Goal: Task Accomplishment & Management: Manage account settings

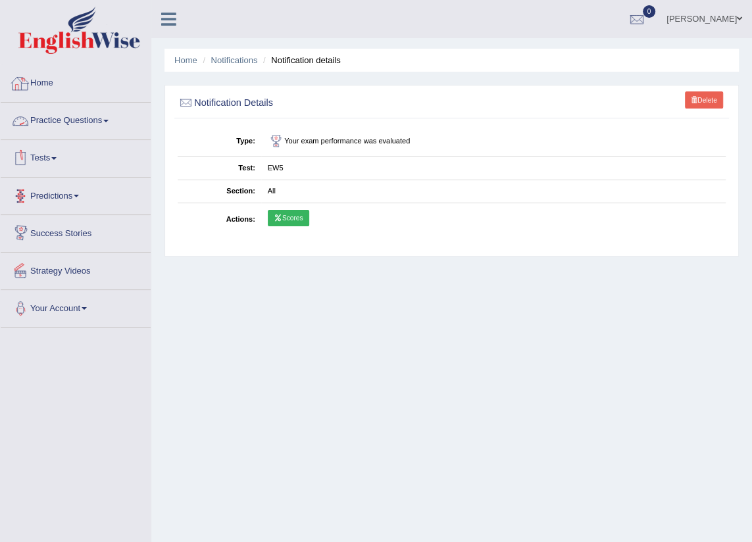
click at [42, 80] on link "Home" at bounding box center [76, 81] width 150 height 33
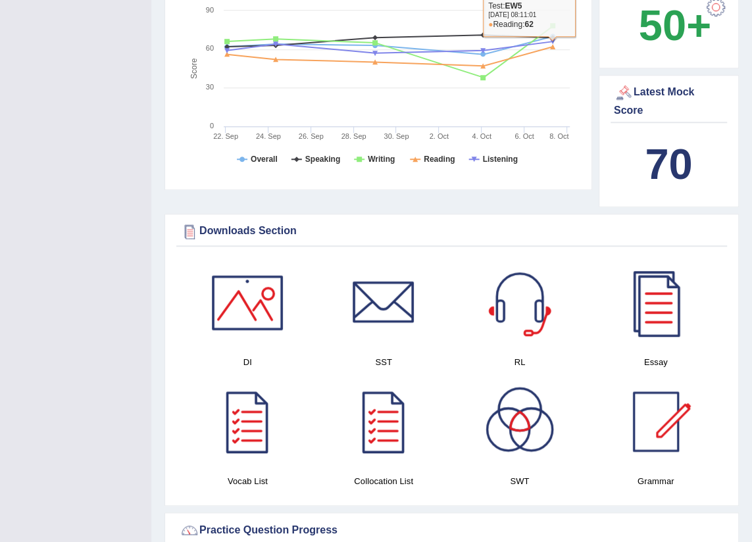
scroll to position [418, 0]
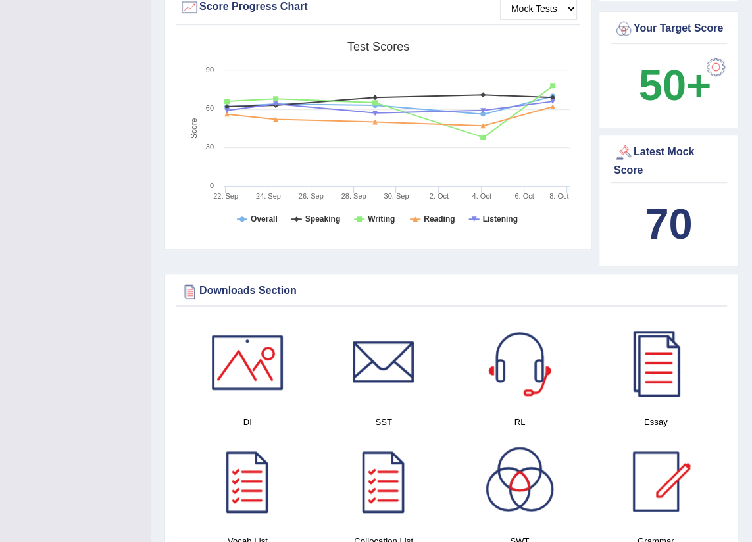
click at [482, 189] on rect at bounding box center [378, 137] width 397 height 204
click at [527, 192] on tspan "6. Oct" at bounding box center [523, 196] width 19 height 8
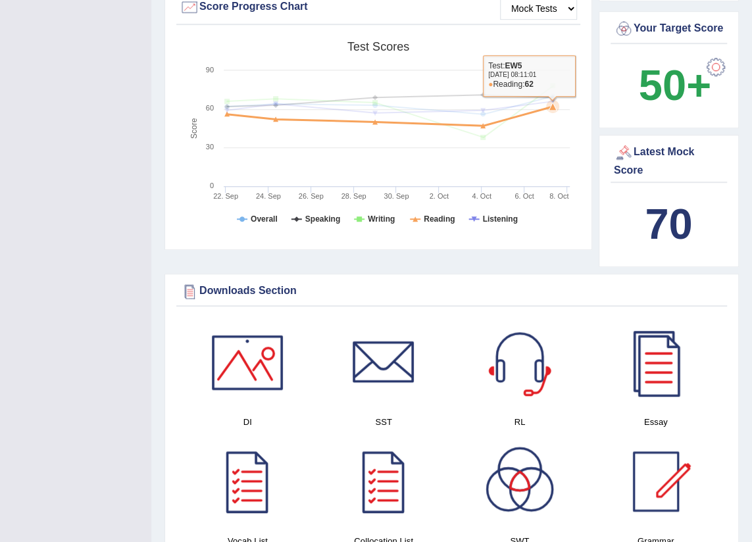
scroll to position [299, 0]
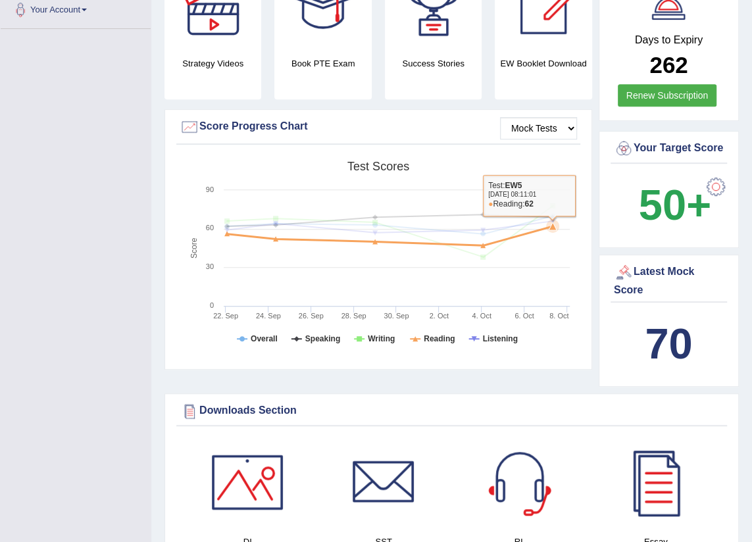
click at [564, 254] on rect at bounding box center [378, 257] width 397 height 204
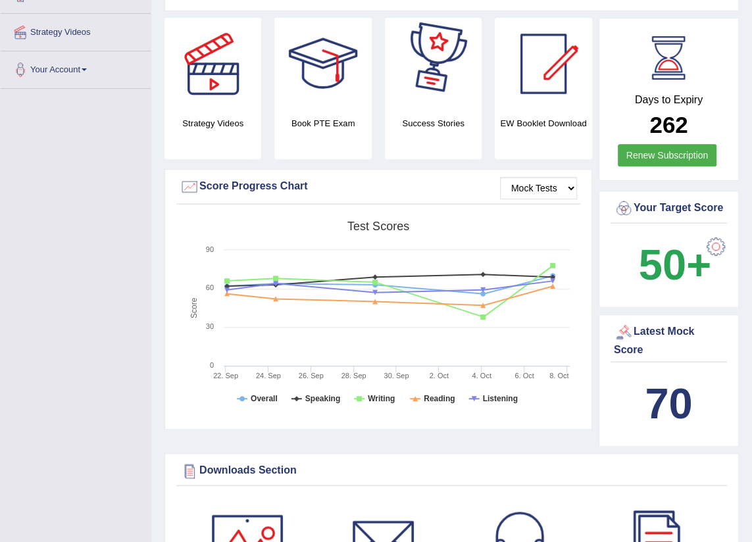
scroll to position [0, 0]
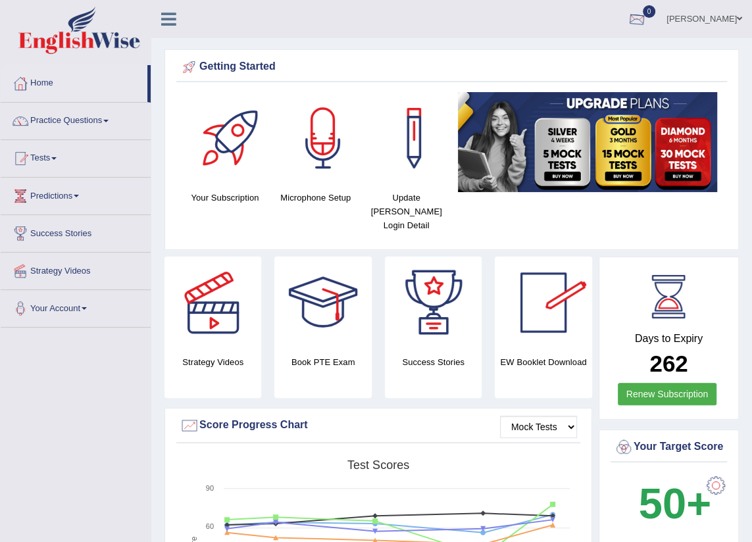
click at [627, 20] on div at bounding box center [637, 20] width 20 height 20
click at [724, 21] on link "Emily Lorie De Vera" at bounding box center [704, 17] width 95 height 34
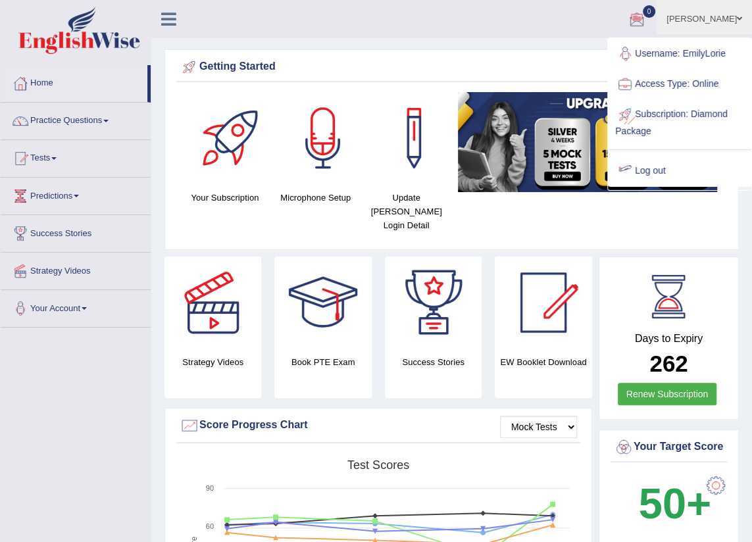
click at [647, 168] on link "Log out" at bounding box center [680, 171] width 142 height 30
